Goal: Information Seeking & Learning: Learn about a topic

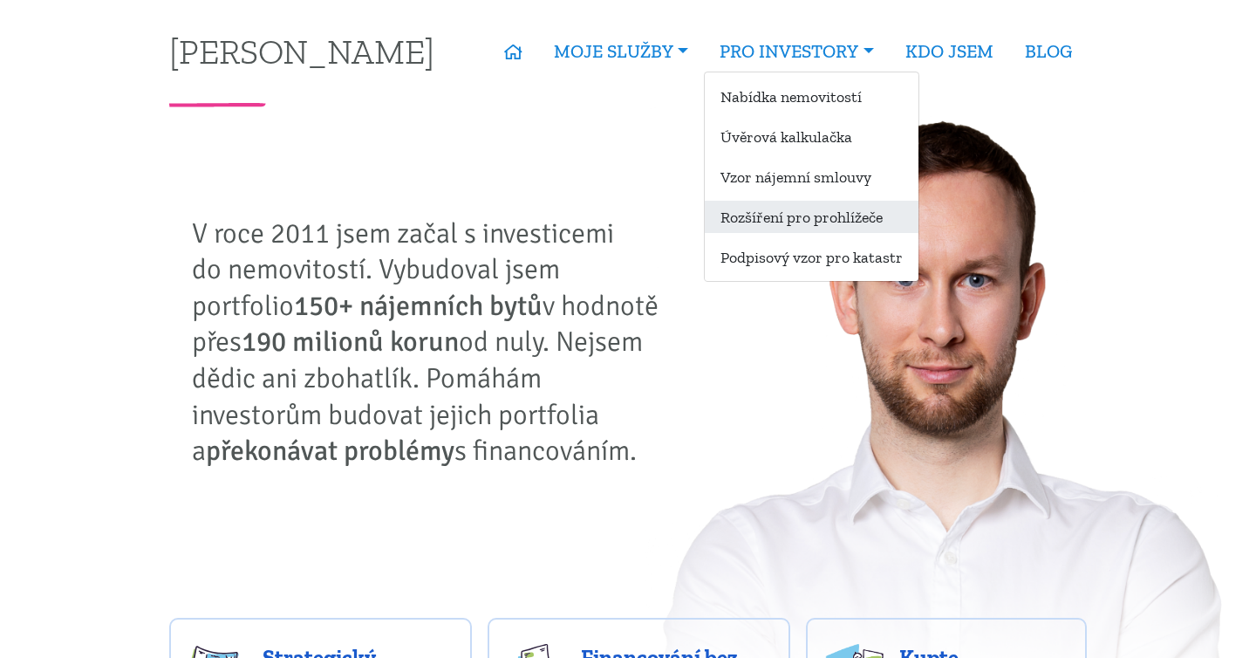
click at [821, 223] on link "Rozšíření pro prohlížeče" at bounding box center [812, 217] width 214 height 32
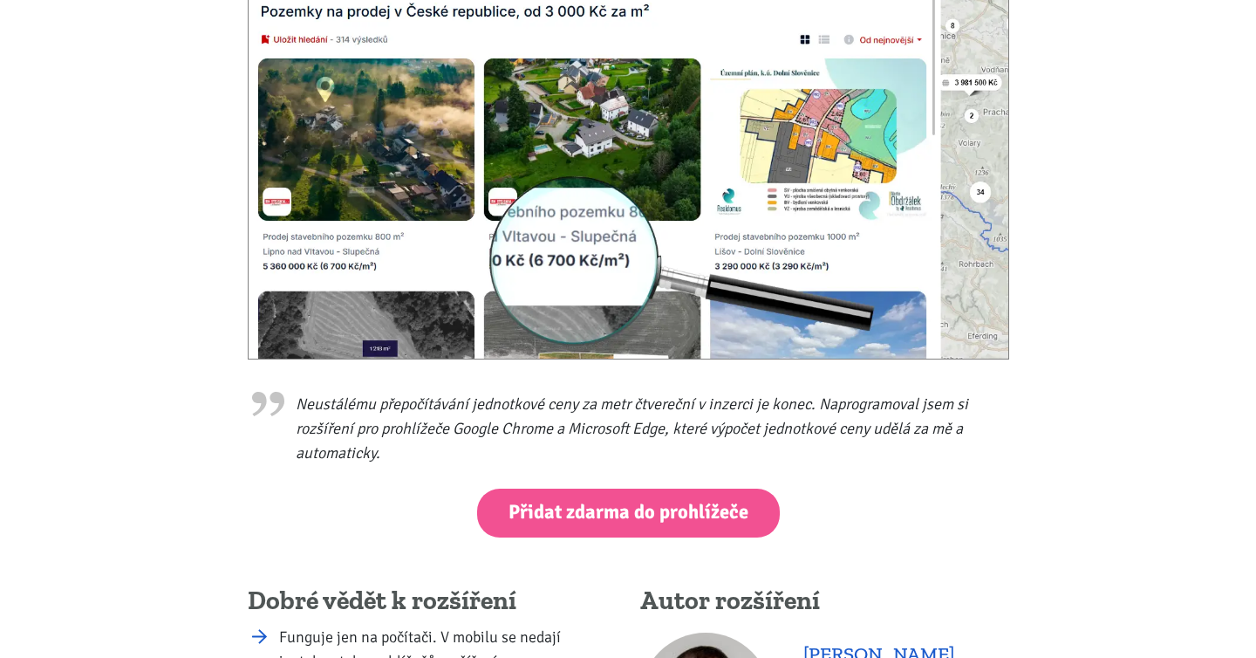
scroll to position [577, 0]
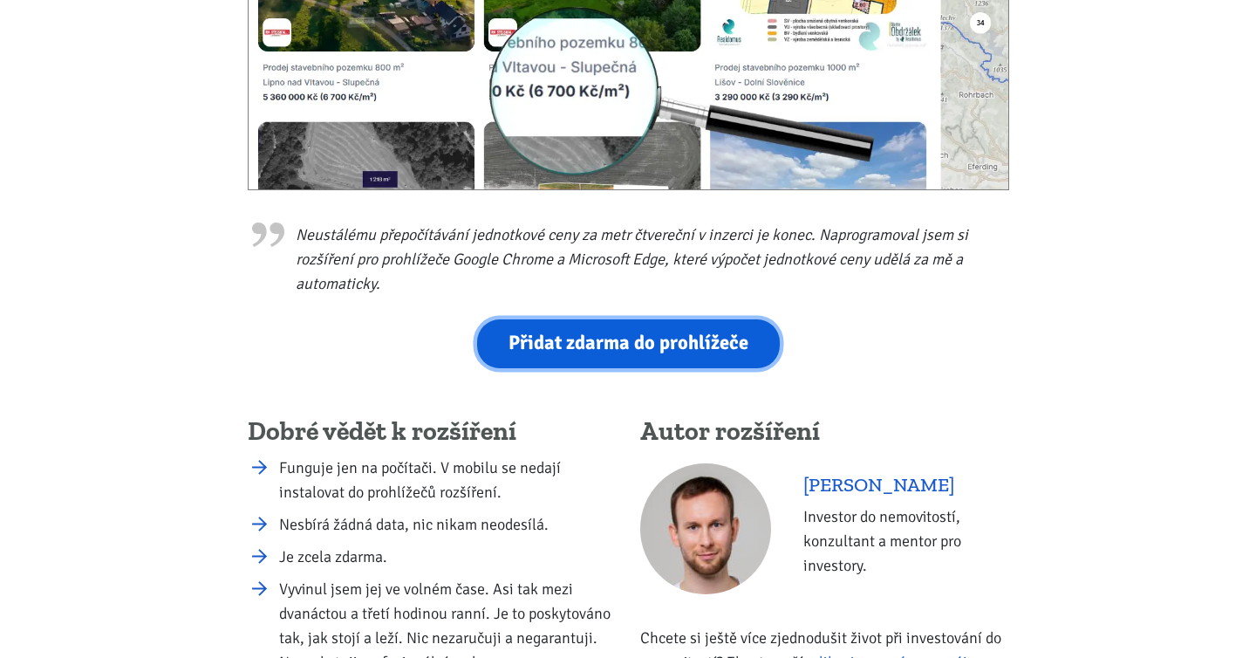
click at [692, 340] on link "Přidat zdarma do prohlížeče" at bounding box center [628, 343] width 303 height 48
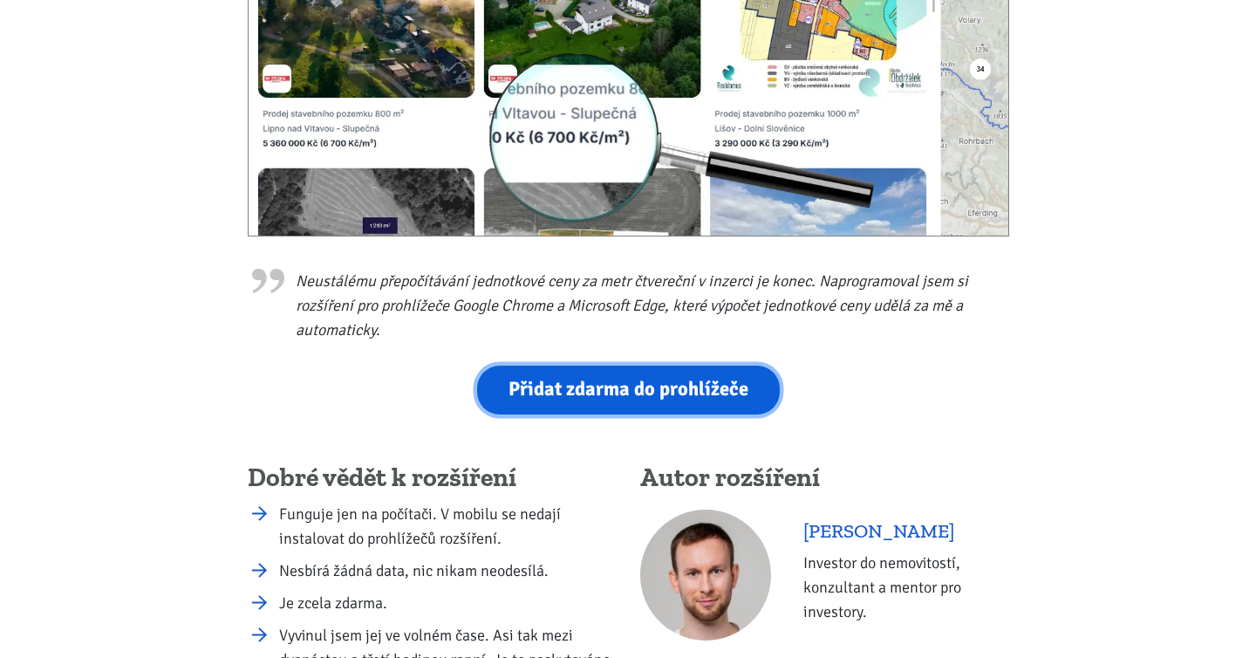
scroll to position [0, 0]
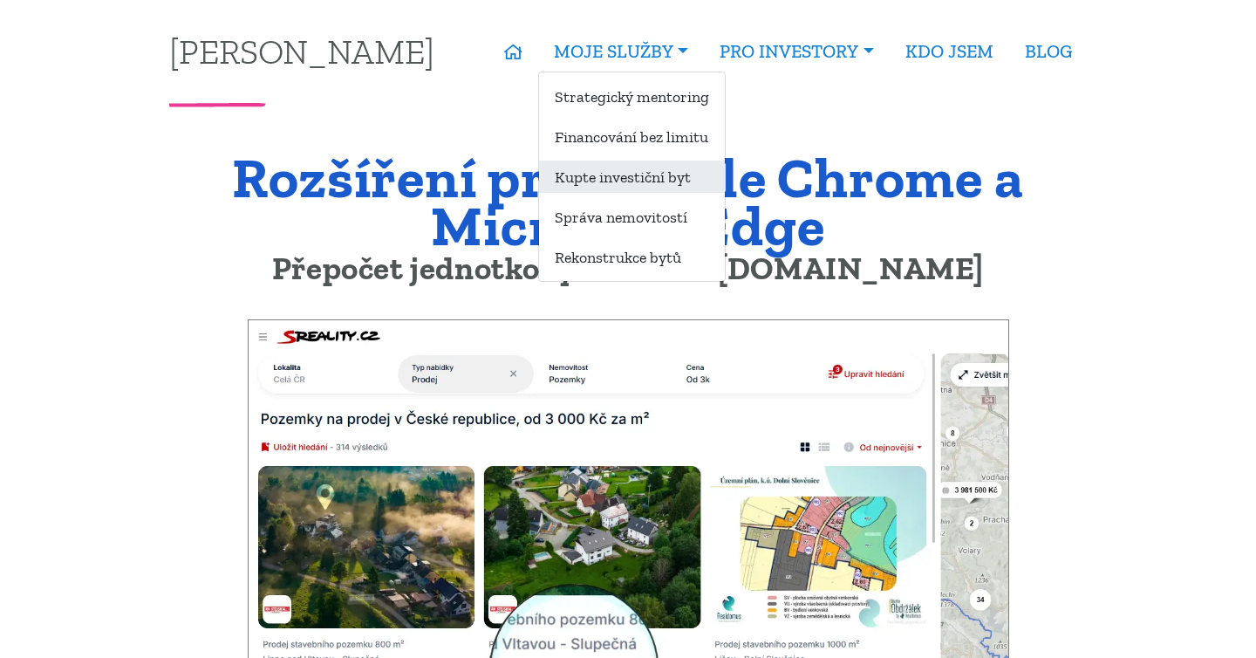
click at [645, 177] on link "Kupte investiční byt" at bounding box center [632, 176] width 186 height 32
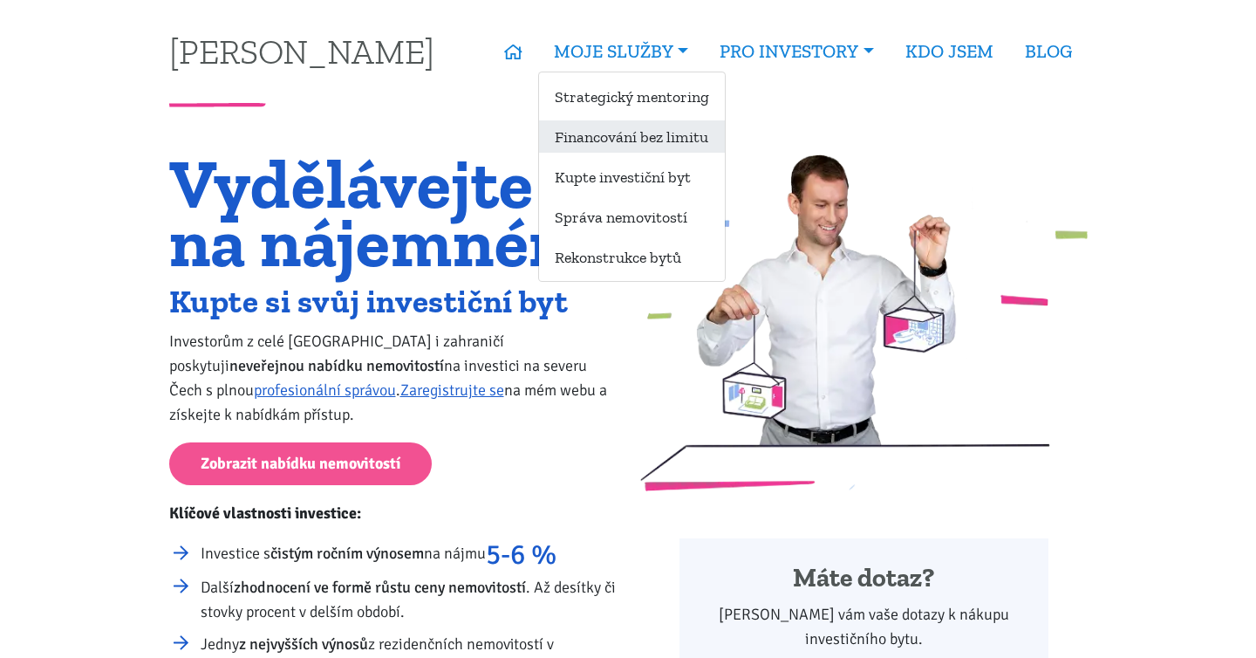
click at [631, 132] on link "Financování bez limitu" at bounding box center [632, 136] width 186 height 32
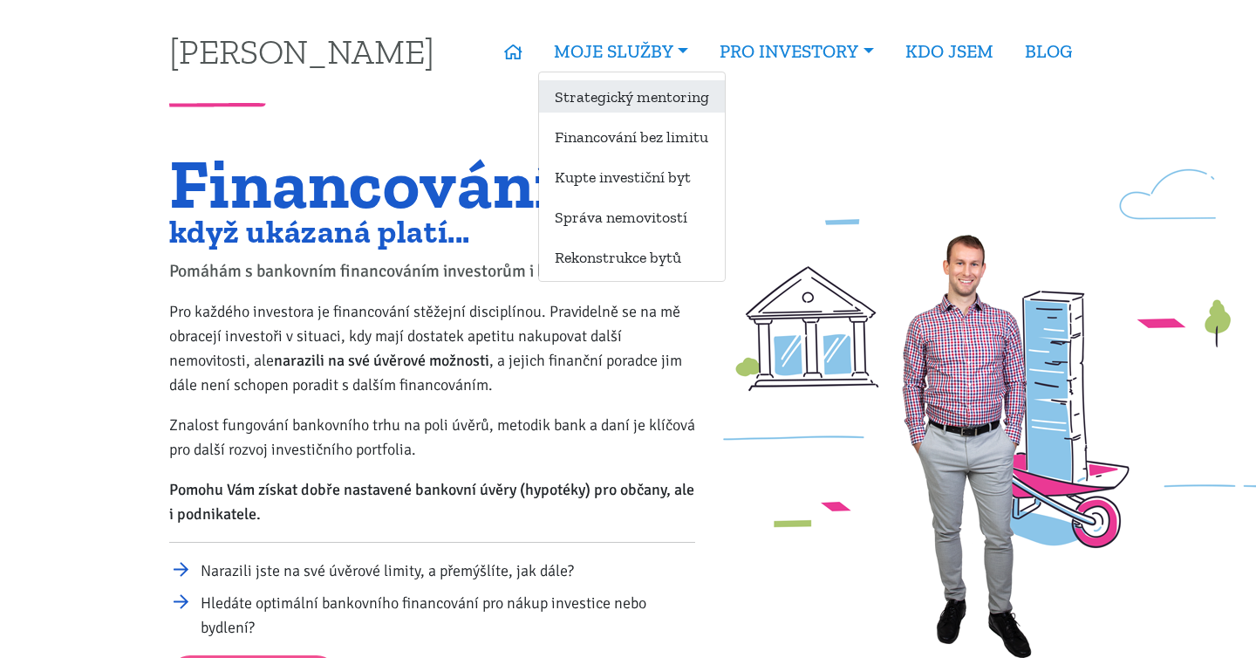
click at [623, 101] on link "Strategický mentoring" at bounding box center [632, 96] width 186 height 32
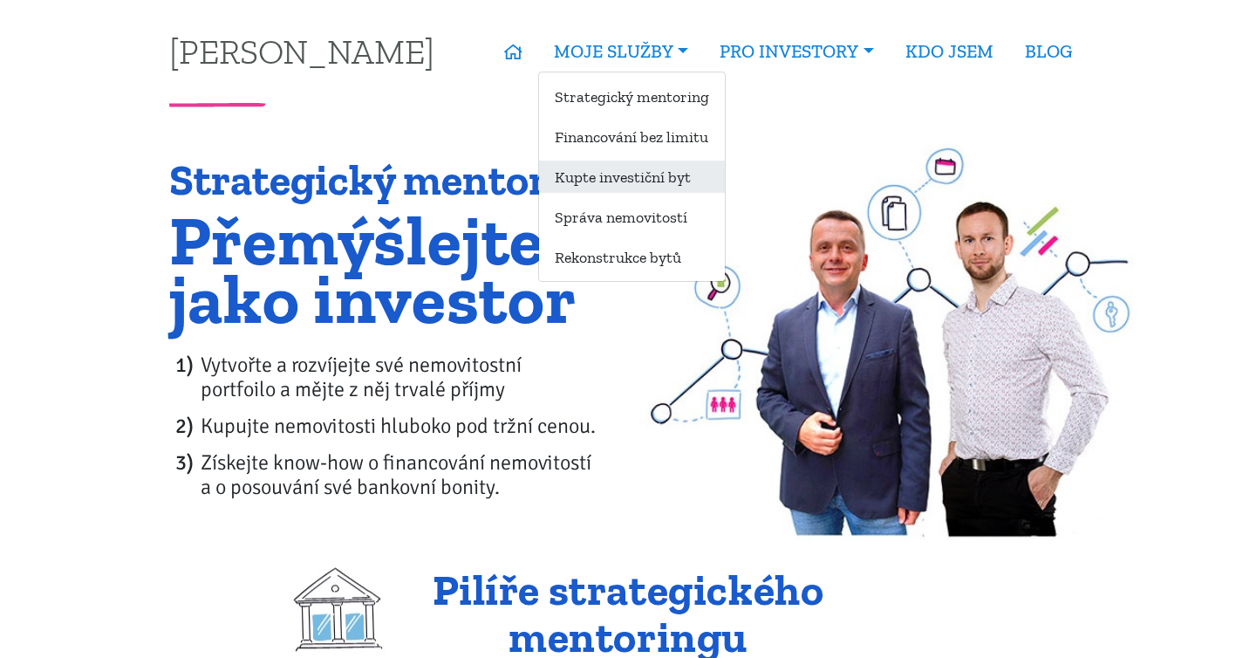
click at [606, 181] on link "Kupte investiční byt" at bounding box center [632, 176] width 186 height 32
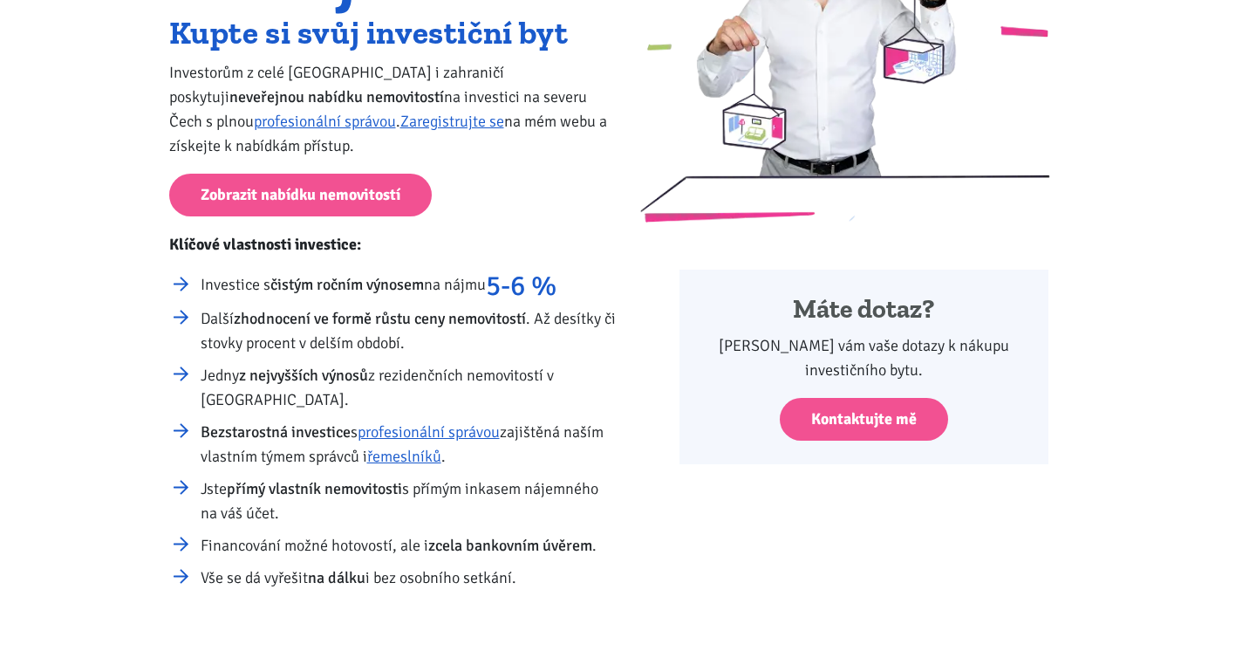
scroll to position [285, 0]
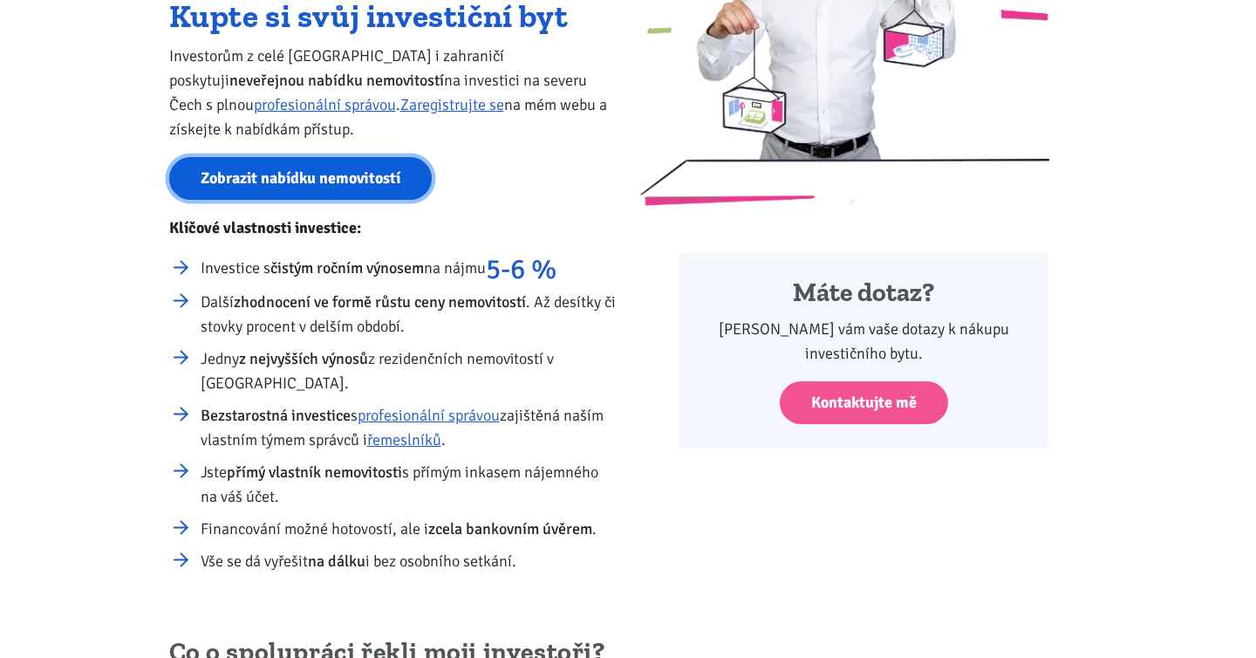
click at [375, 175] on link "Zobrazit nabídku nemovitostí" at bounding box center [300, 178] width 263 height 43
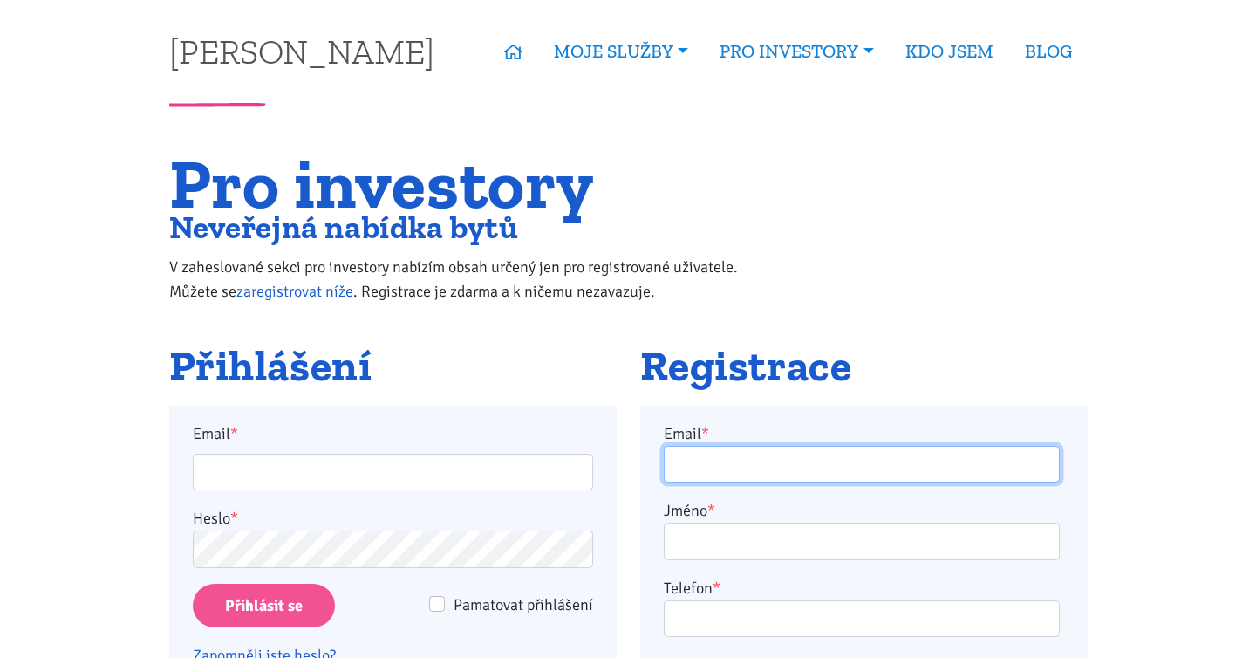
type input "[EMAIL_ADDRESS][DOMAIN_NAME]"
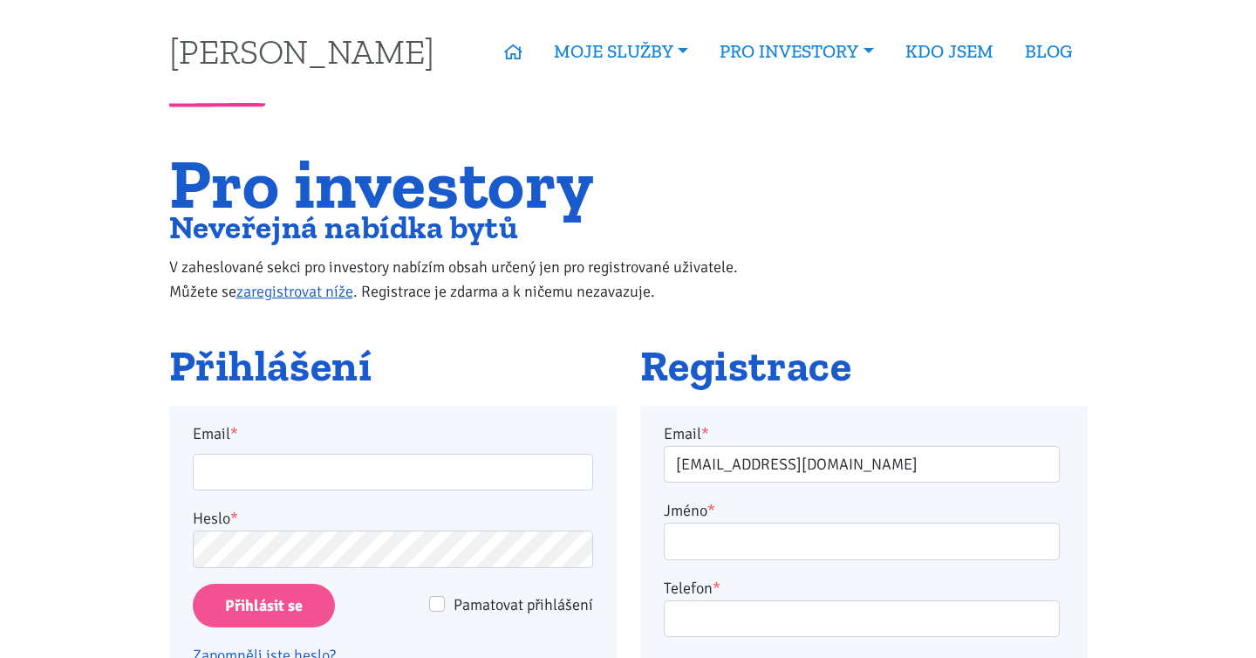
type input "[EMAIL_ADDRESS][DOMAIN_NAME]"
click at [436, 607] on input "Pamatovat přihlášení" at bounding box center [437, 604] width 16 height 16
checkbox input "true"
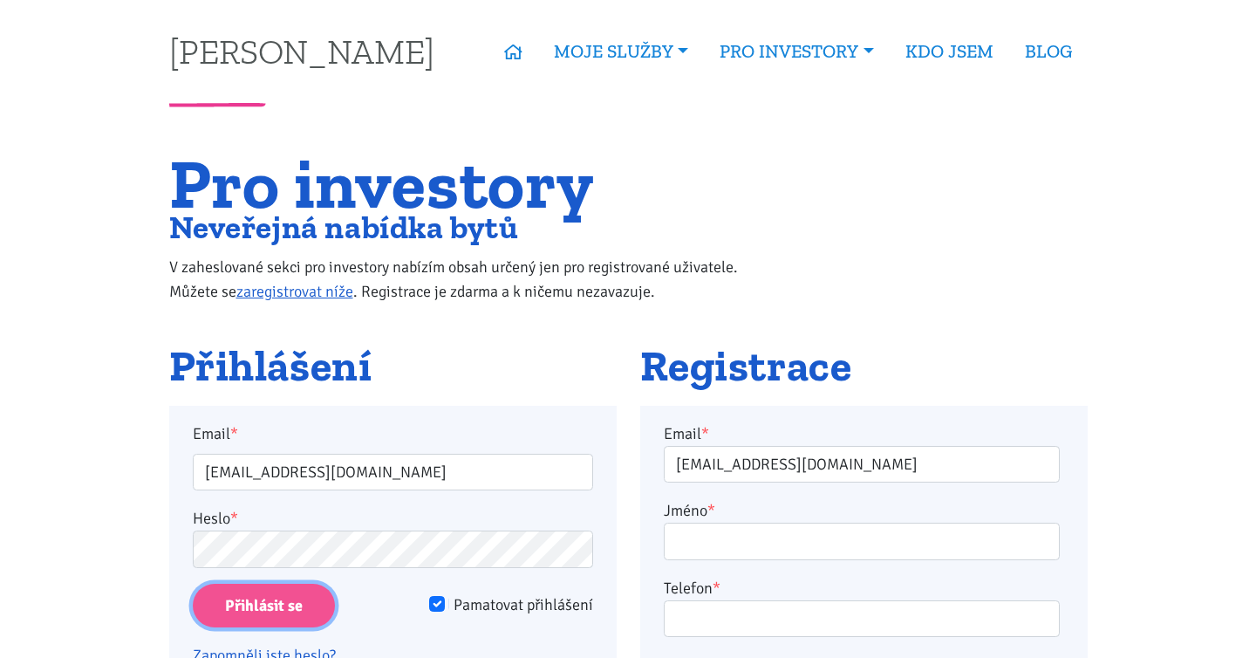
click at [306, 605] on input "Přihlásit se" at bounding box center [264, 606] width 142 height 44
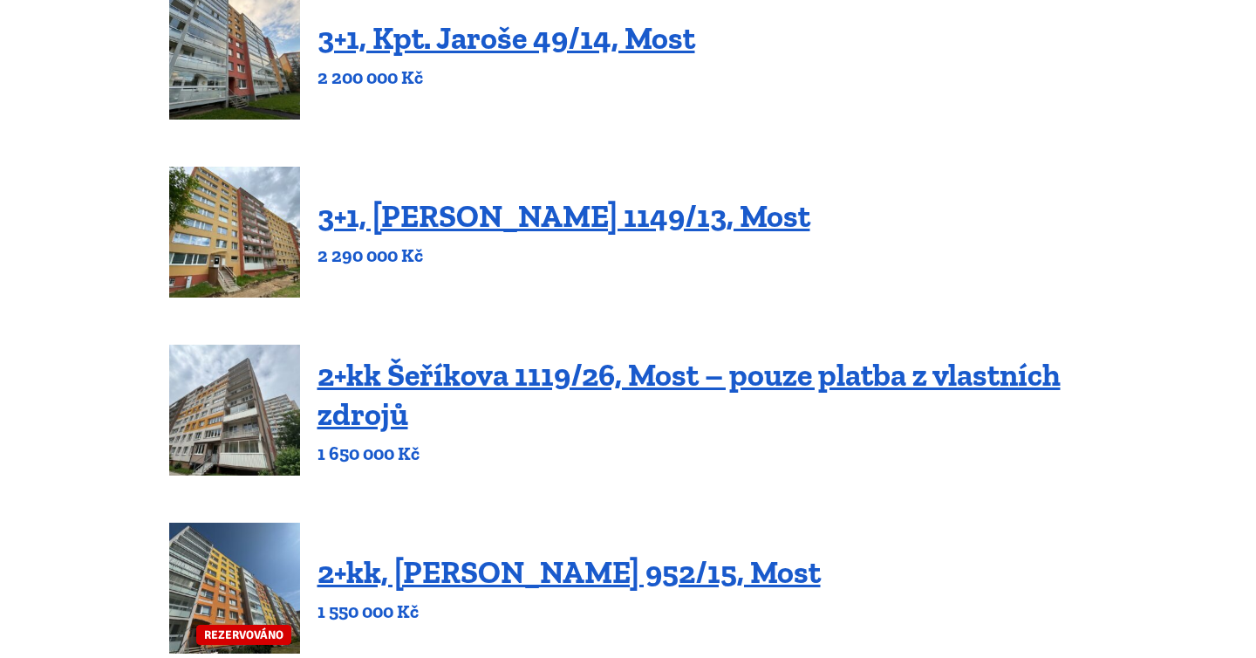
scroll to position [167, 0]
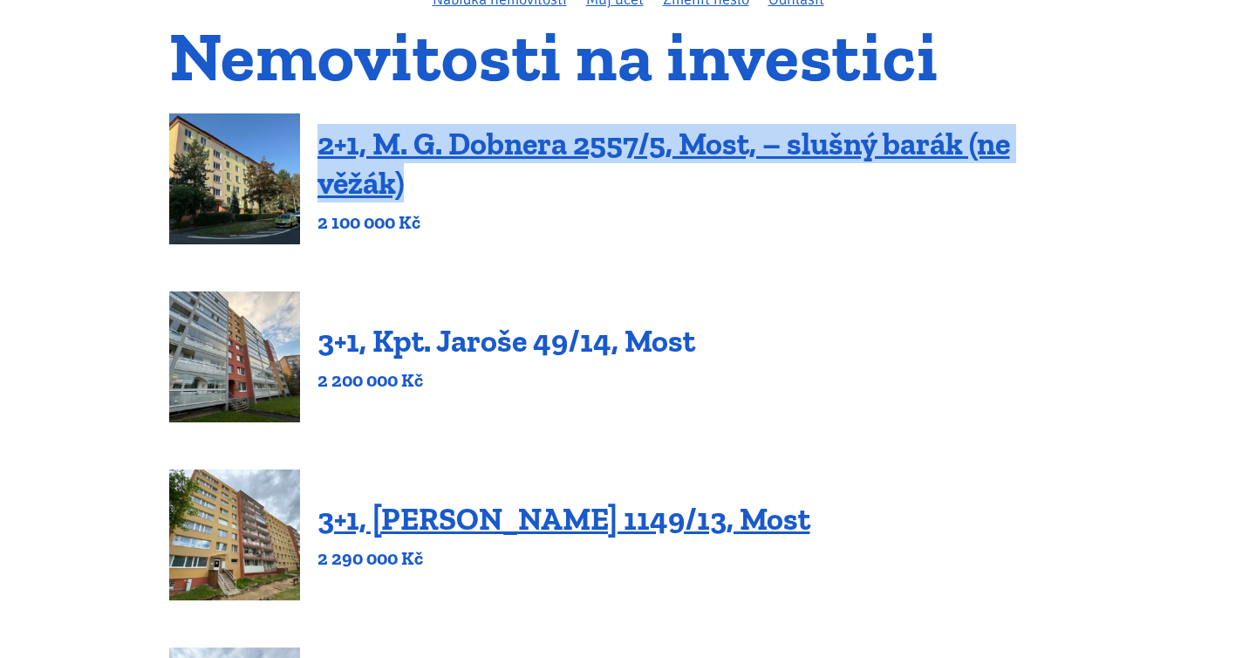
click at [620, 338] on link "3+1, Kpt. Jaroše 49/14, Most" at bounding box center [506, 341] width 378 height 38
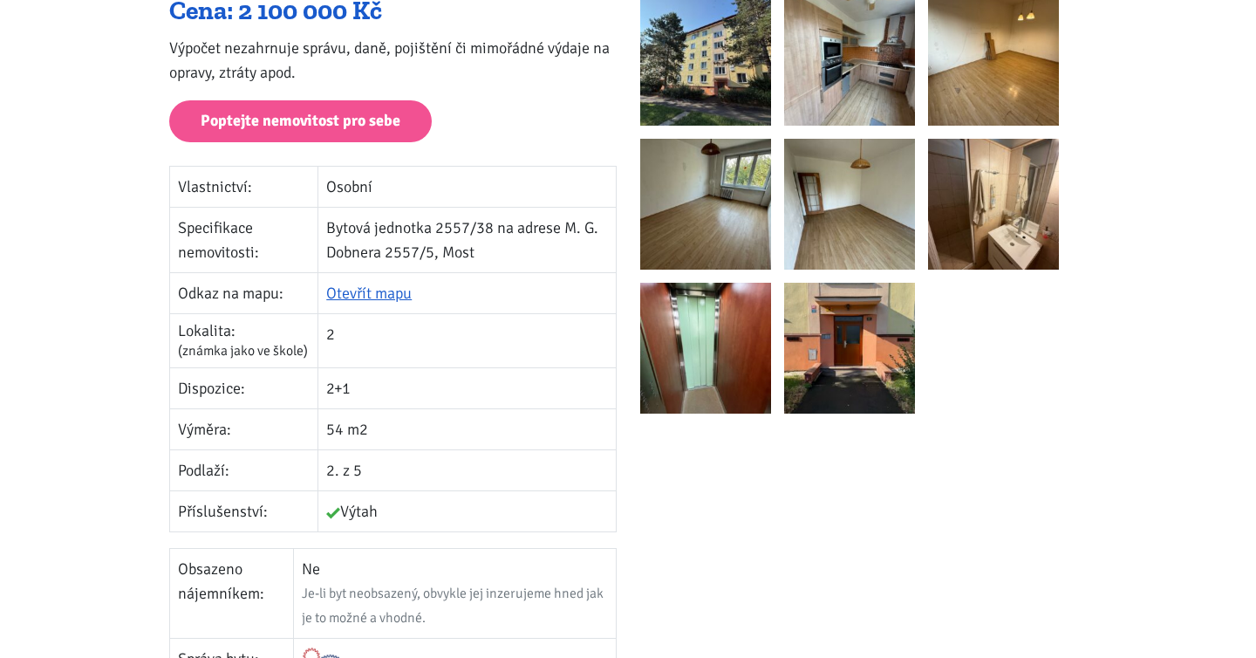
scroll to position [157, 0]
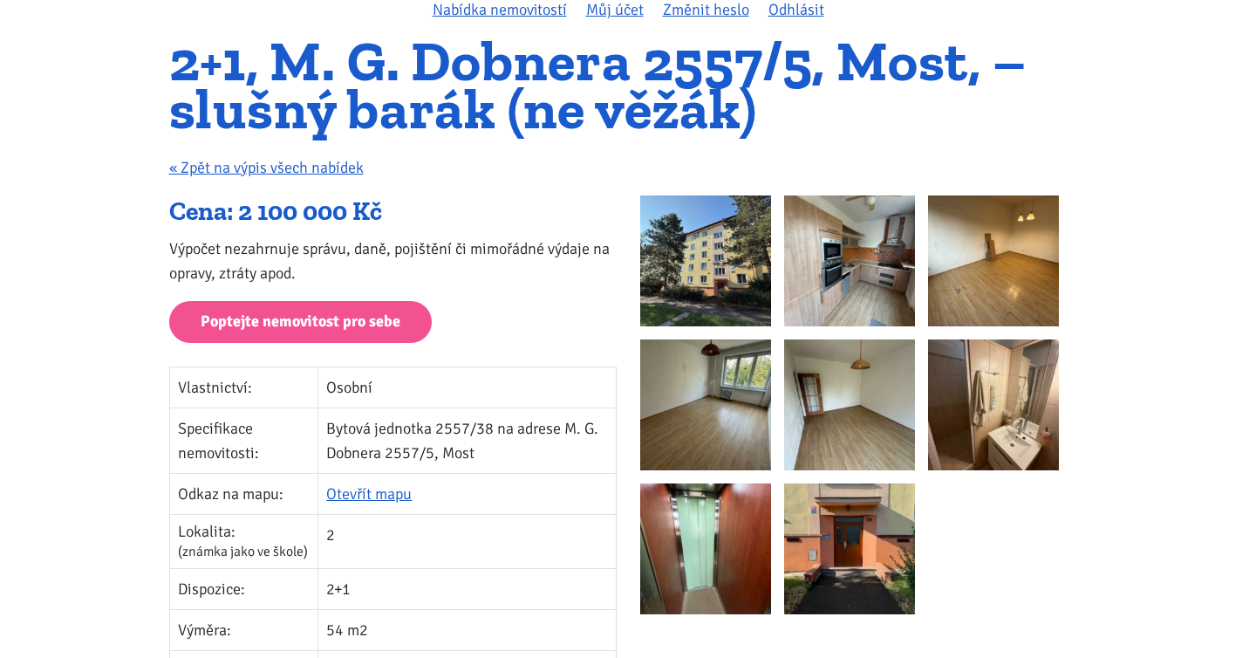
click at [909, 261] on img at bounding box center [849, 260] width 131 height 131
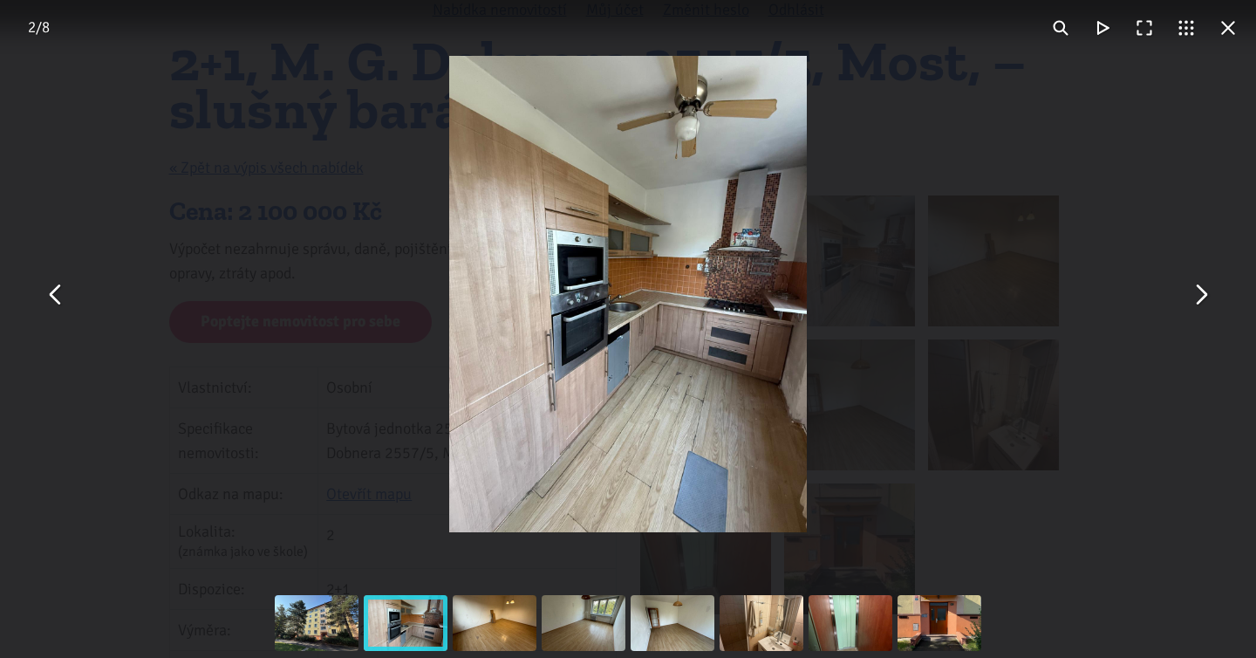
click at [1177, 296] on div "You can close this modal content with the ESC key" at bounding box center [628, 294] width 1256 height 588
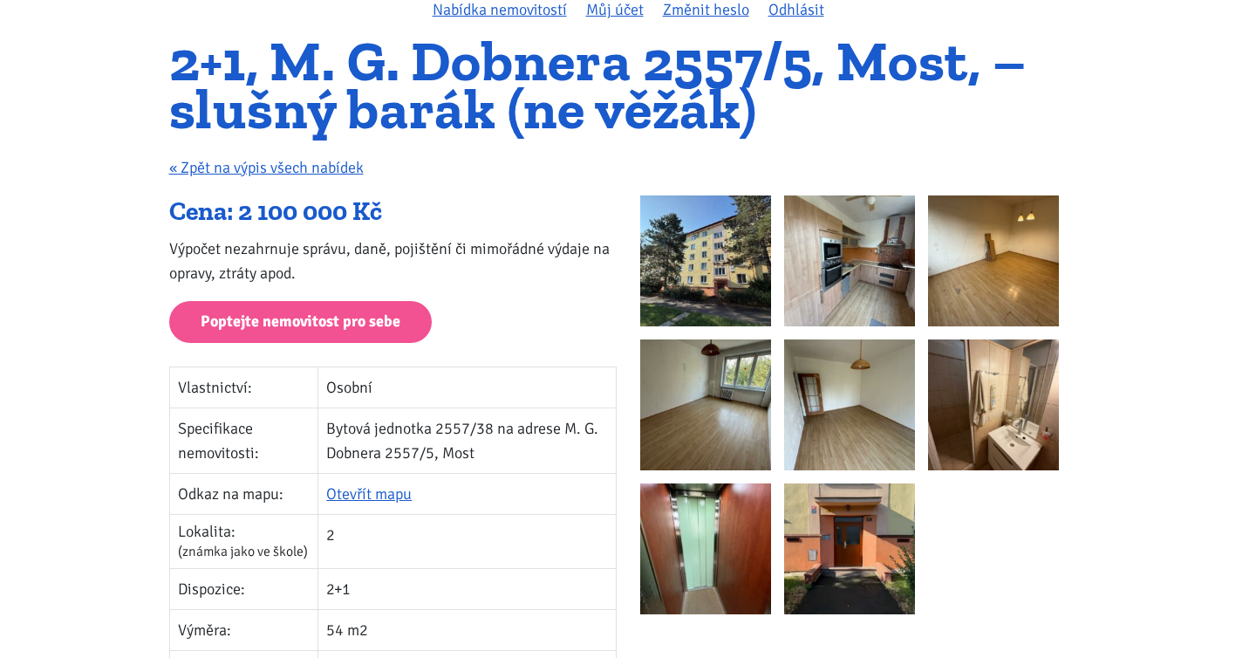
click at [1006, 393] on img at bounding box center [993, 404] width 131 height 131
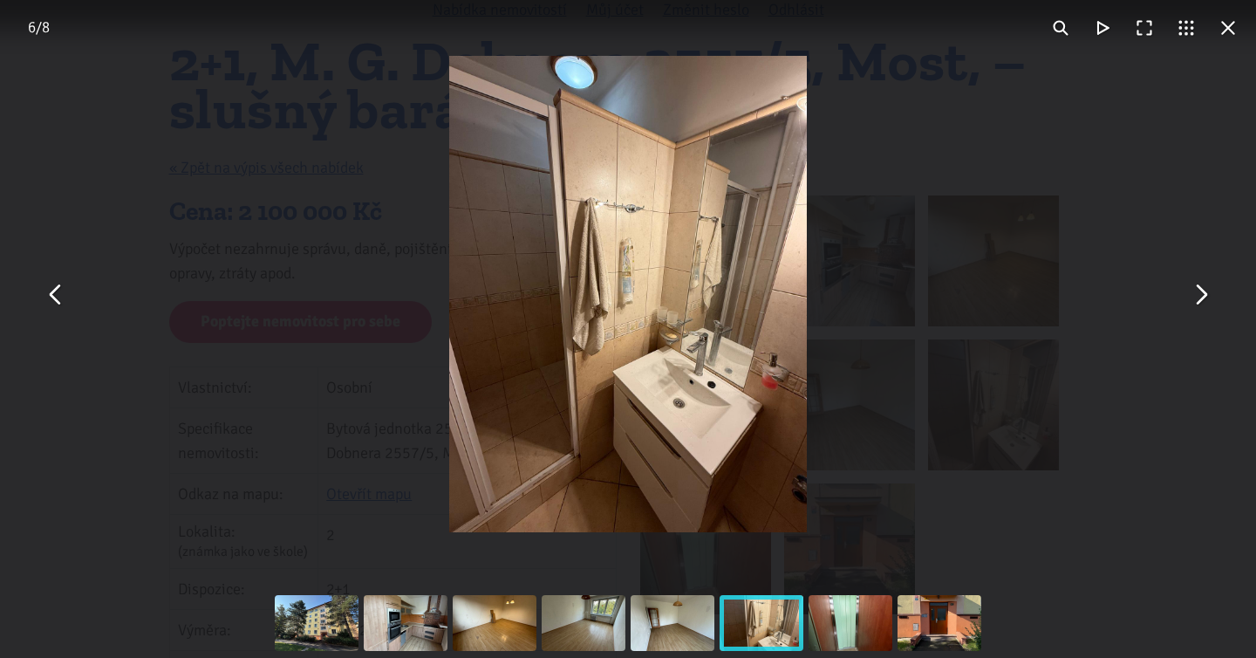
click at [1206, 296] on button "You can close this modal content with the ESC key" at bounding box center [1200, 294] width 42 height 42
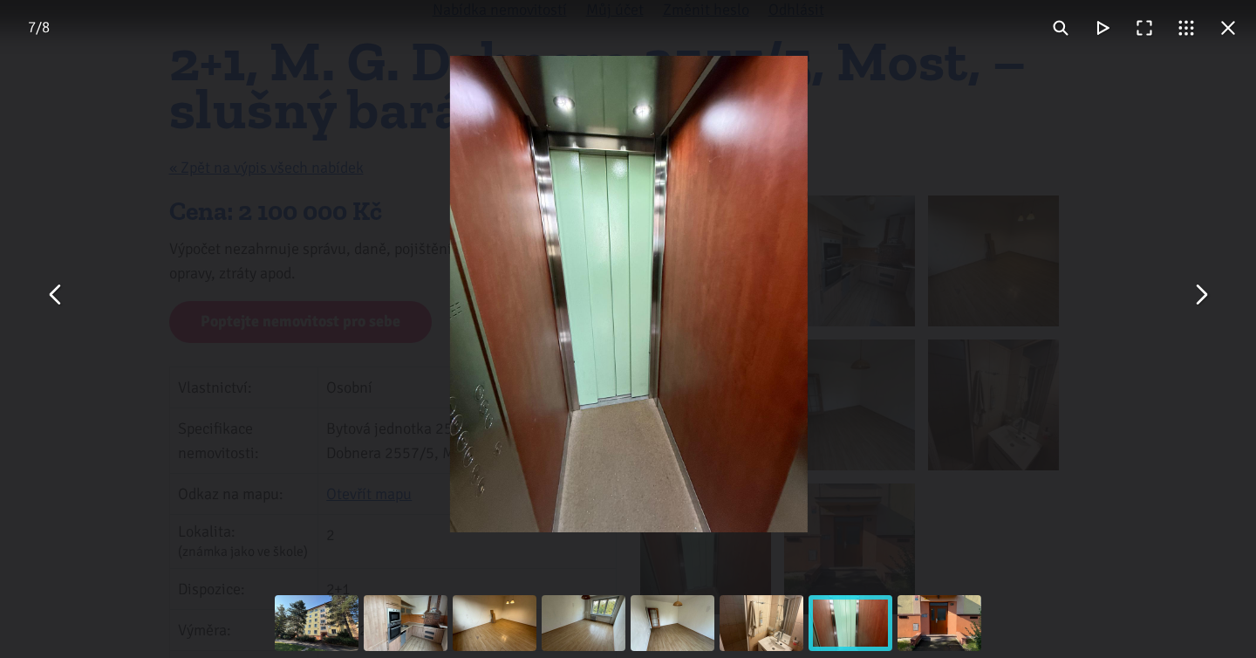
click at [1206, 296] on button "You can close this modal content with the ESC key" at bounding box center [1200, 294] width 42 height 42
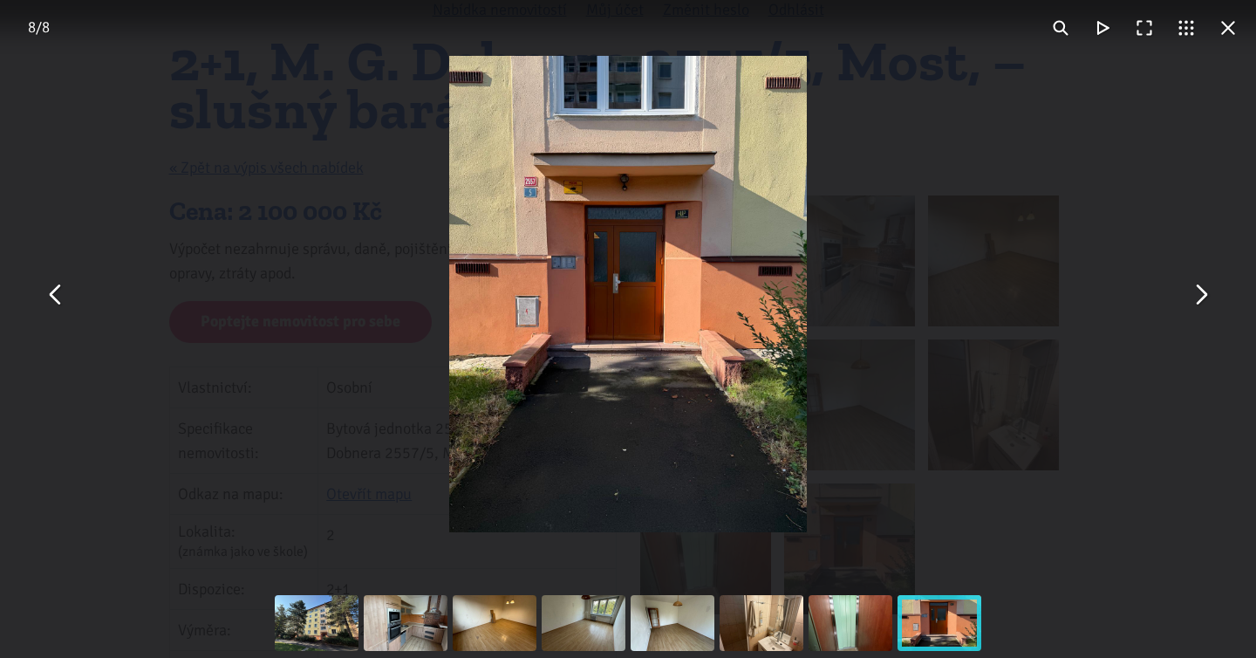
click at [1206, 296] on button "You can close this modal content with the ESC key" at bounding box center [1200, 294] width 42 height 42
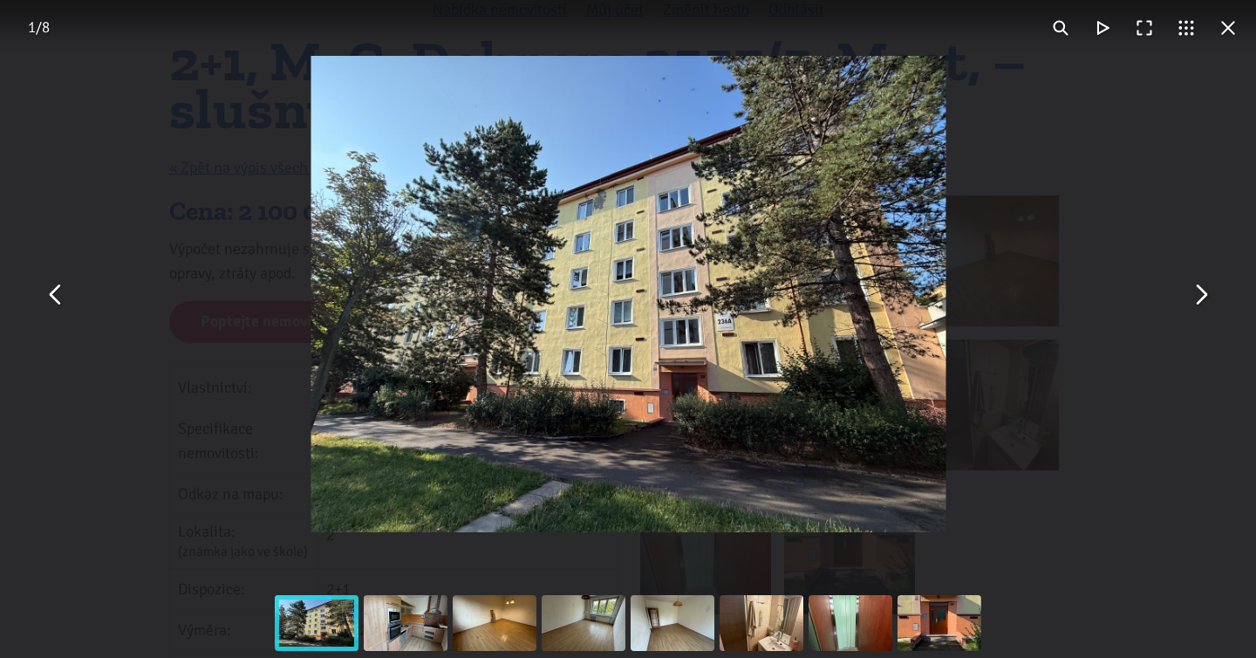
click at [1205, 297] on button "You can close this modal content with the ESC key" at bounding box center [1200, 294] width 42 height 42
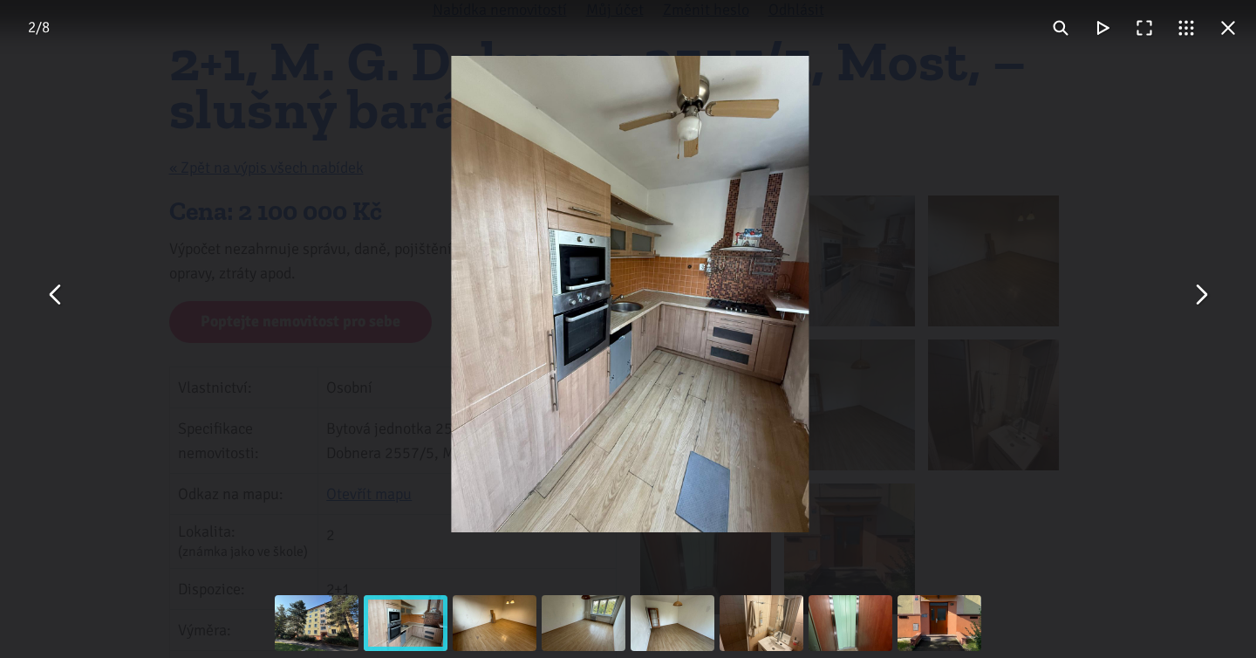
click at [1205, 297] on button "You can close this modal content with the ESC key" at bounding box center [1200, 294] width 42 height 42
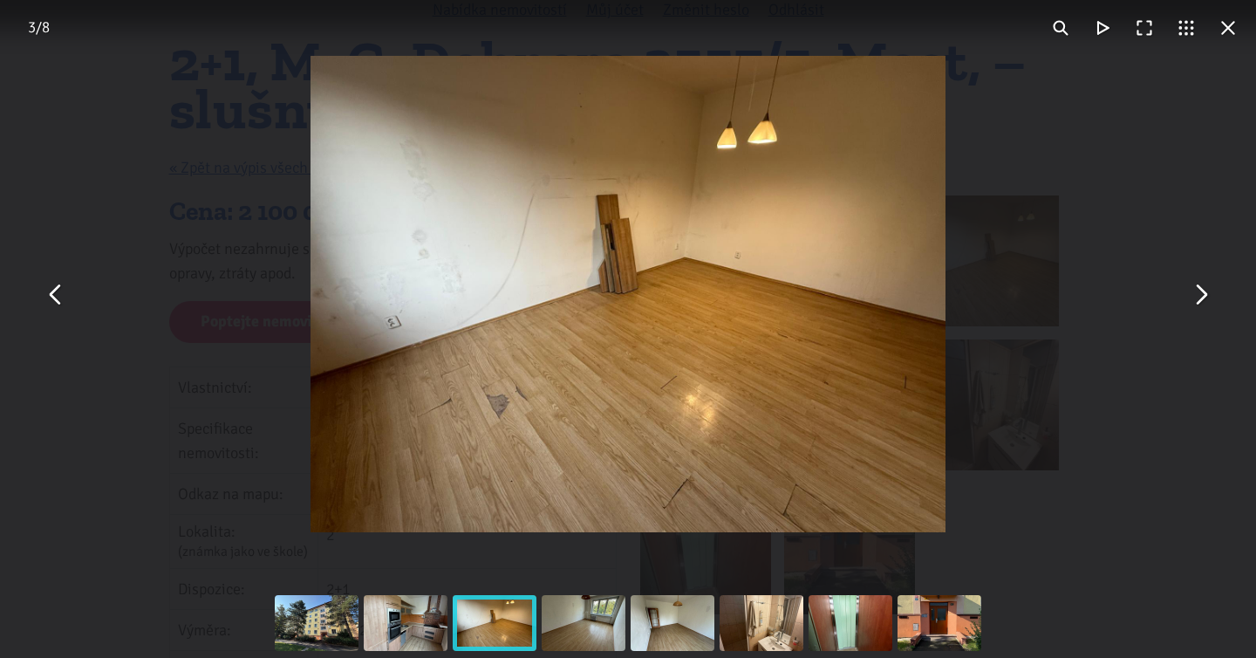
click at [1191, 291] on button "You can close this modal content with the ESC key" at bounding box center [1200, 294] width 42 height 42
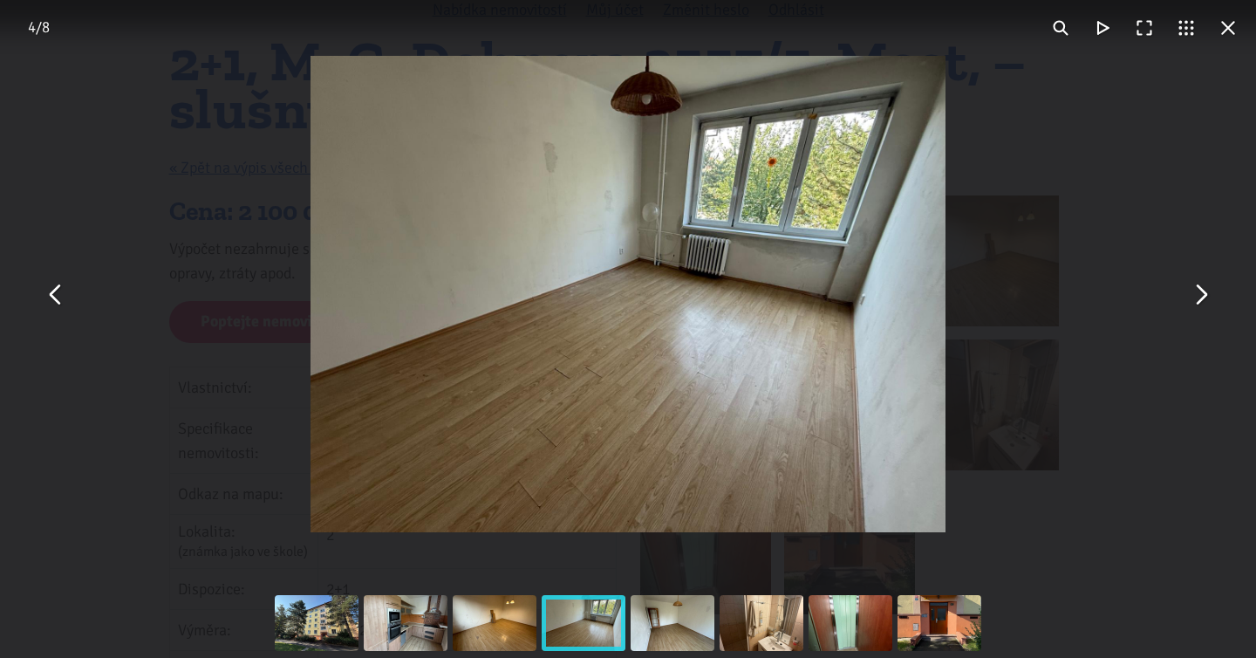
click at [1191, 291] on button "You can close this modal content with the ESC key" at bounding box center [1200, 294] width 42 height 42
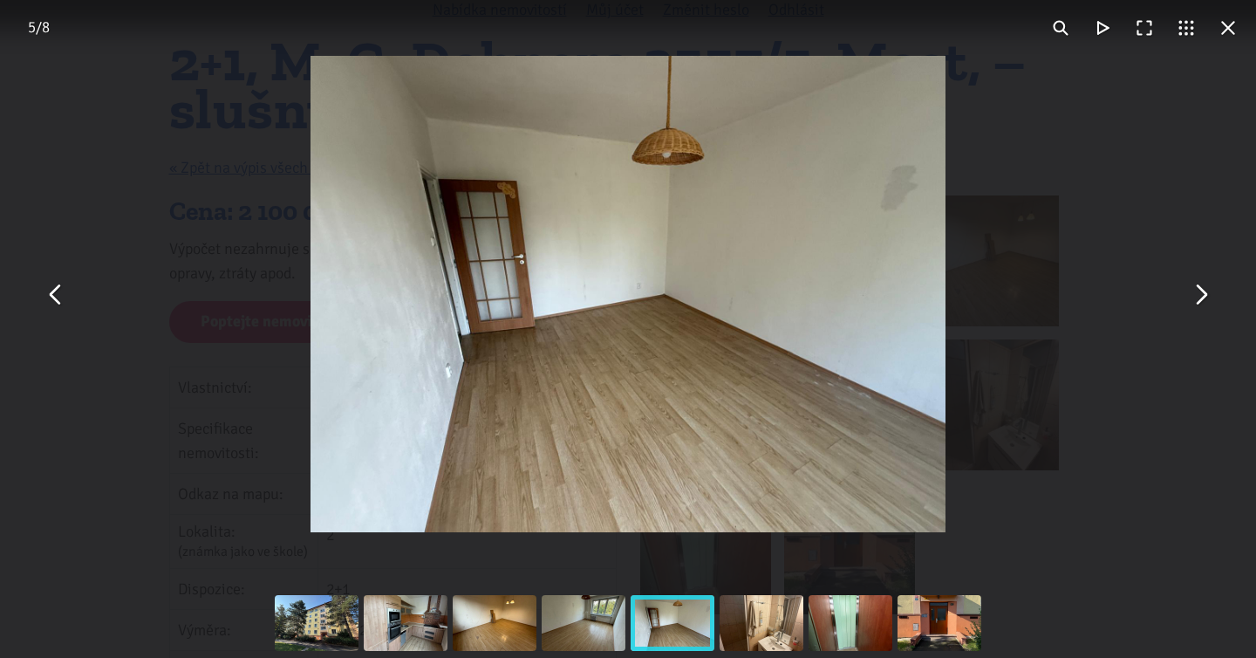
click at [1191, 291] on button "You can close this modal content with the ESC key" at bounding box center [1200, 294] width 42 height 42
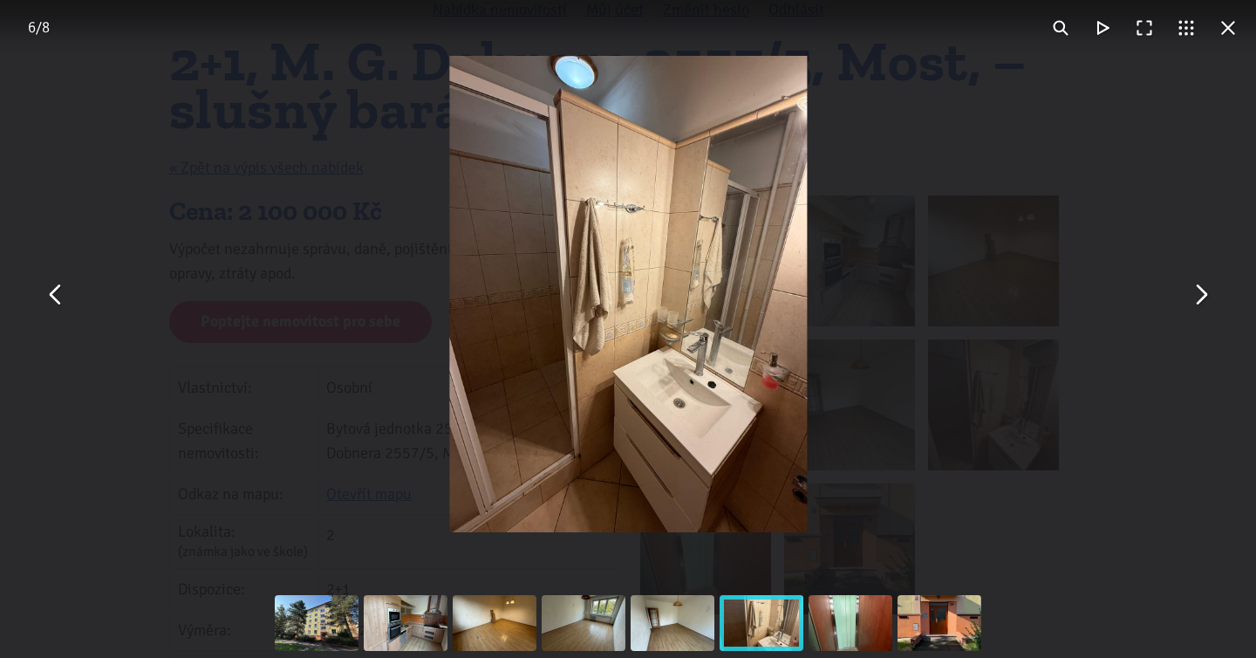
click at [1191, 291] on button "You can close this modal content with the ESC key" at bounding box center [1200, 294] width 42 height 42
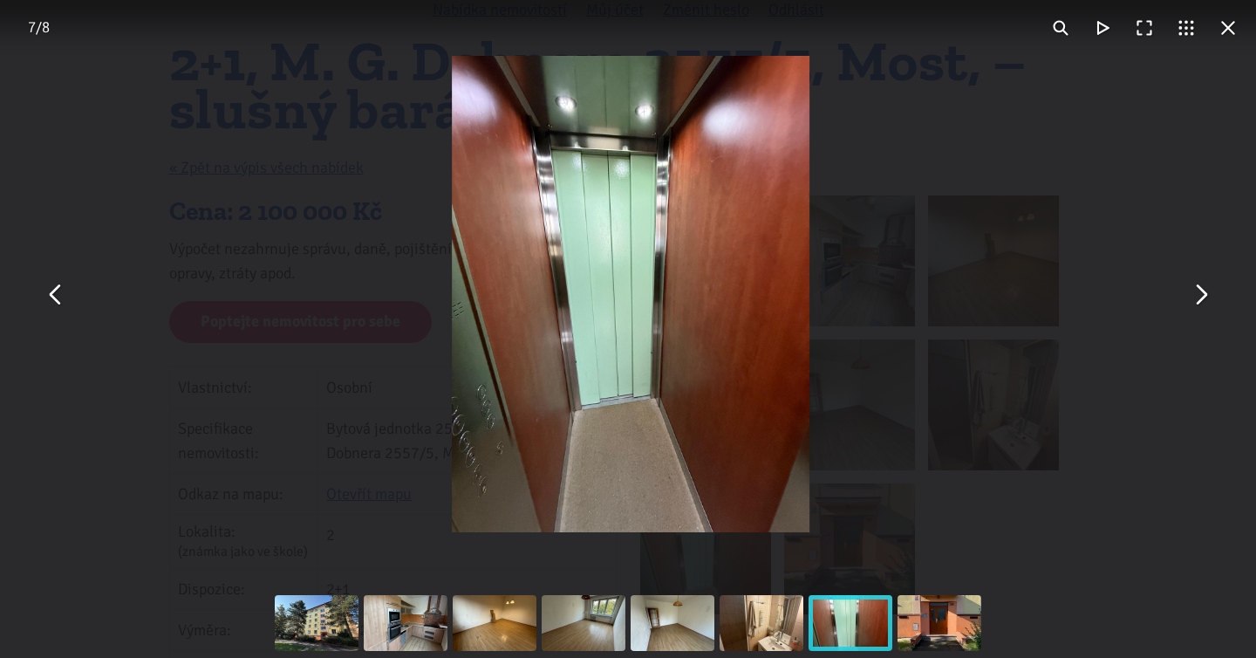
click at [1123, 201] on div "You can close this modal content with the ESC key" at bounding box center [631, 294] width 1256 height 588
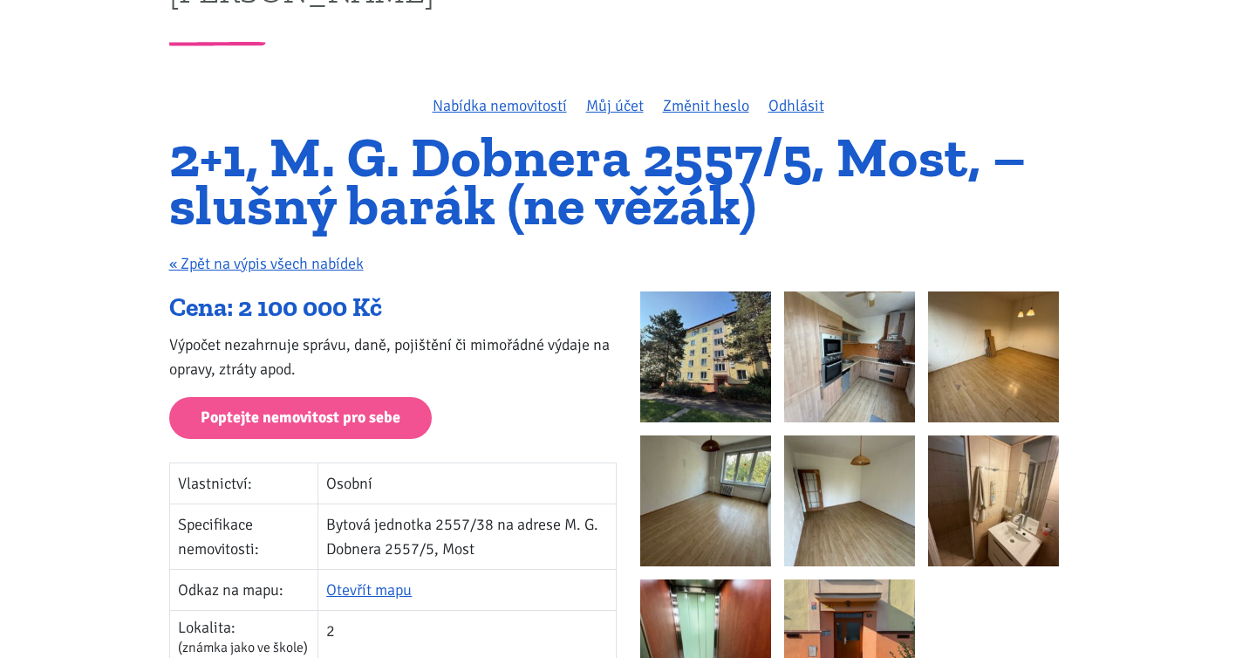
scroll to position [0, 0]
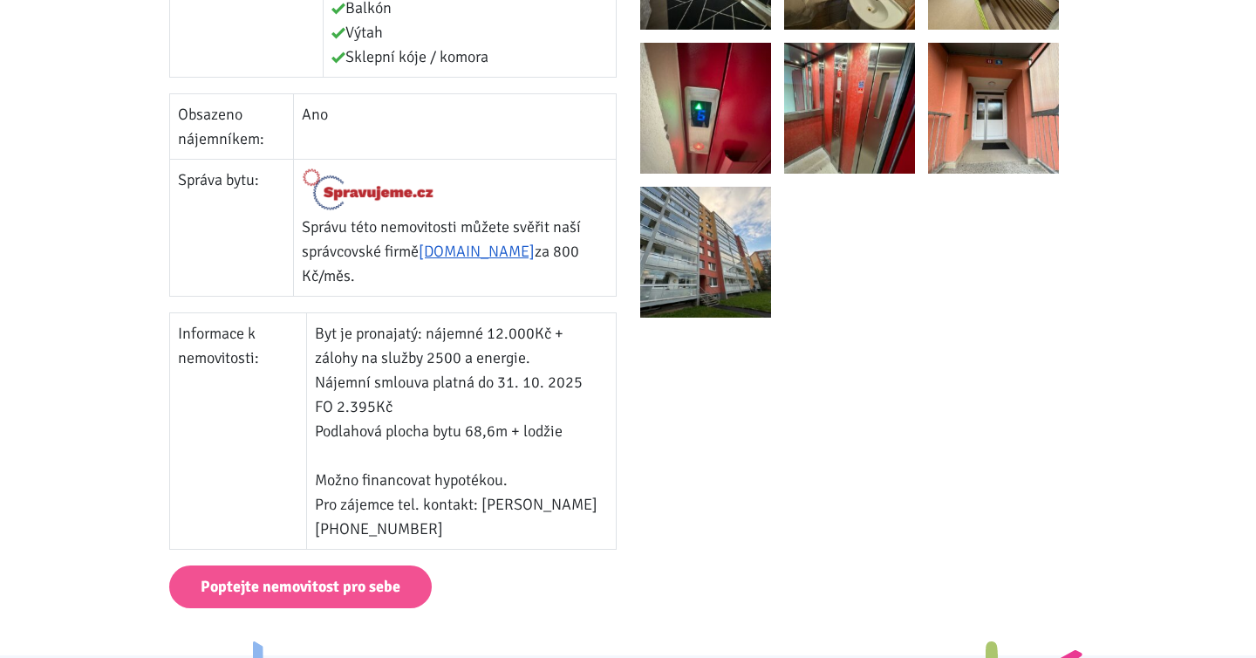
scroll to position [676, 0]
